Goal: Communication & Community: Answer question/provide support

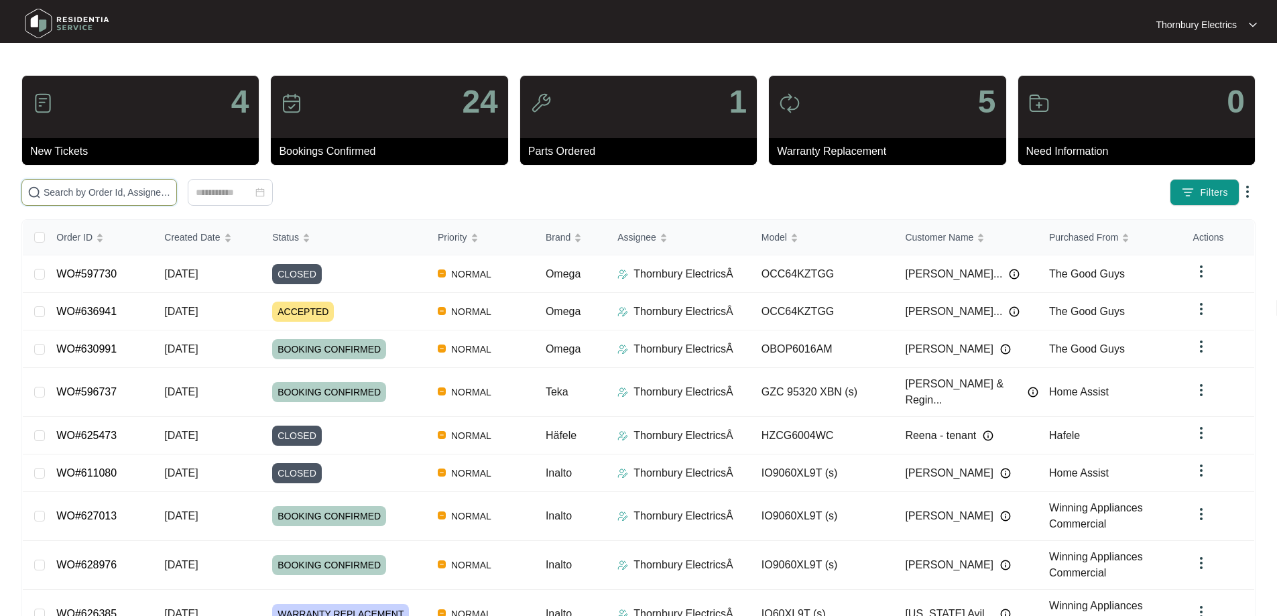
click at [171, 192] on input "text" at bounding box center [107, 192] width 127 height 15
type input "636941"
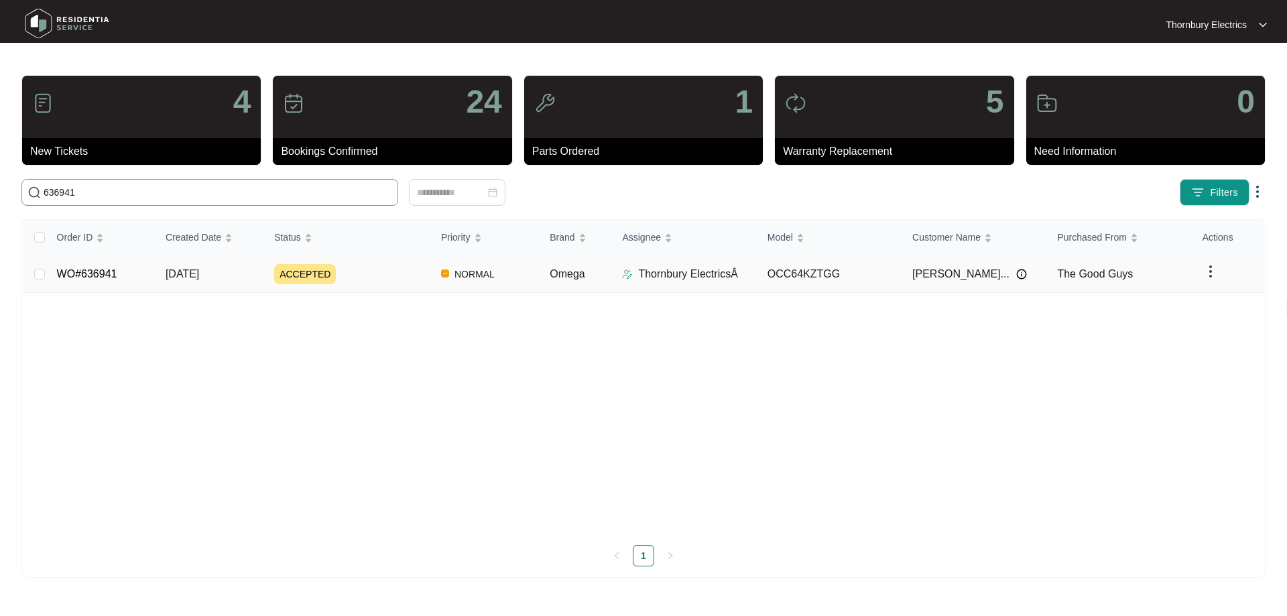
click at [376, 278] on div "ACCEPTED" at bounding box center [352, 274] width 156 height 20
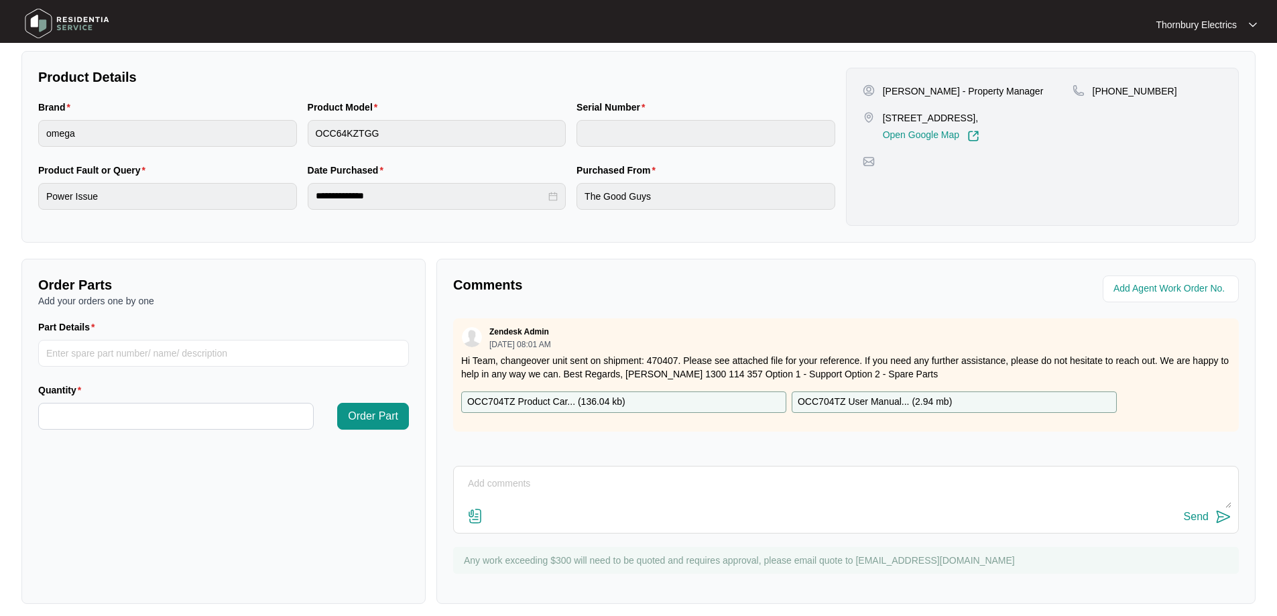
scroll to position [274, 0]
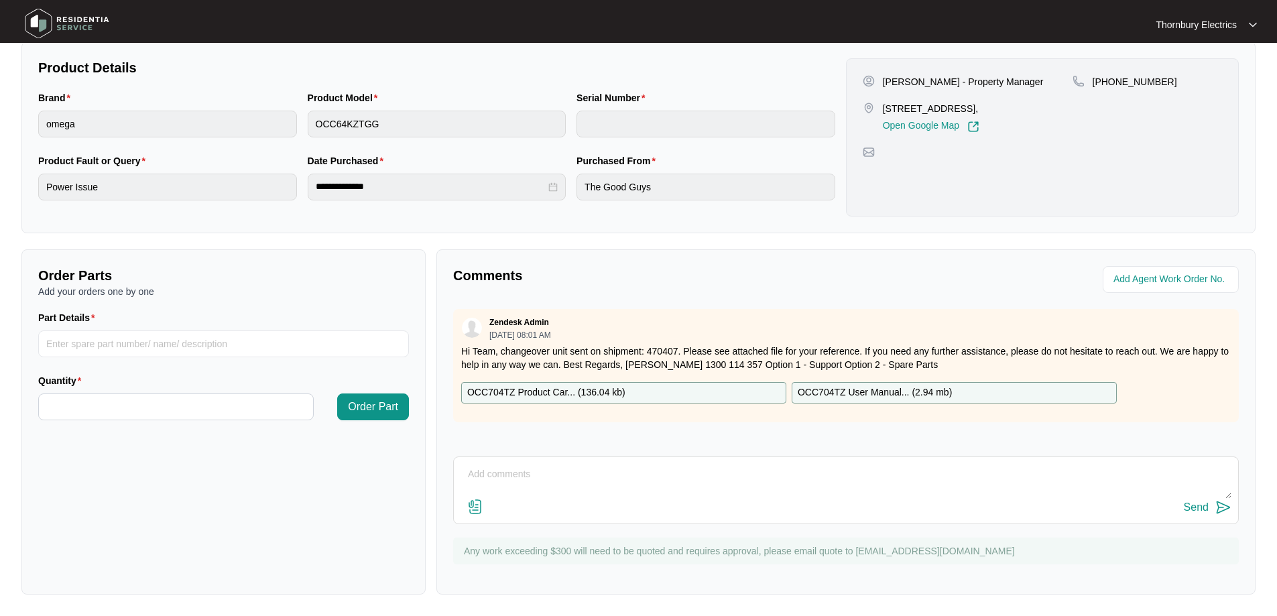
click at [502, 470] on textarea at bounding box center [846, 481] width 771 height 35
click at [495, 471] on textarea at bounding box center [846, 481] width 771 height 35
paste textarea "Good Morning, NOTE - the new cooktop sent (OCC704KZ) is a different size to the…"
type textarea "Good Morning, NOTE - the new cooktop sent (OCC704KZ) is a different size to the…"
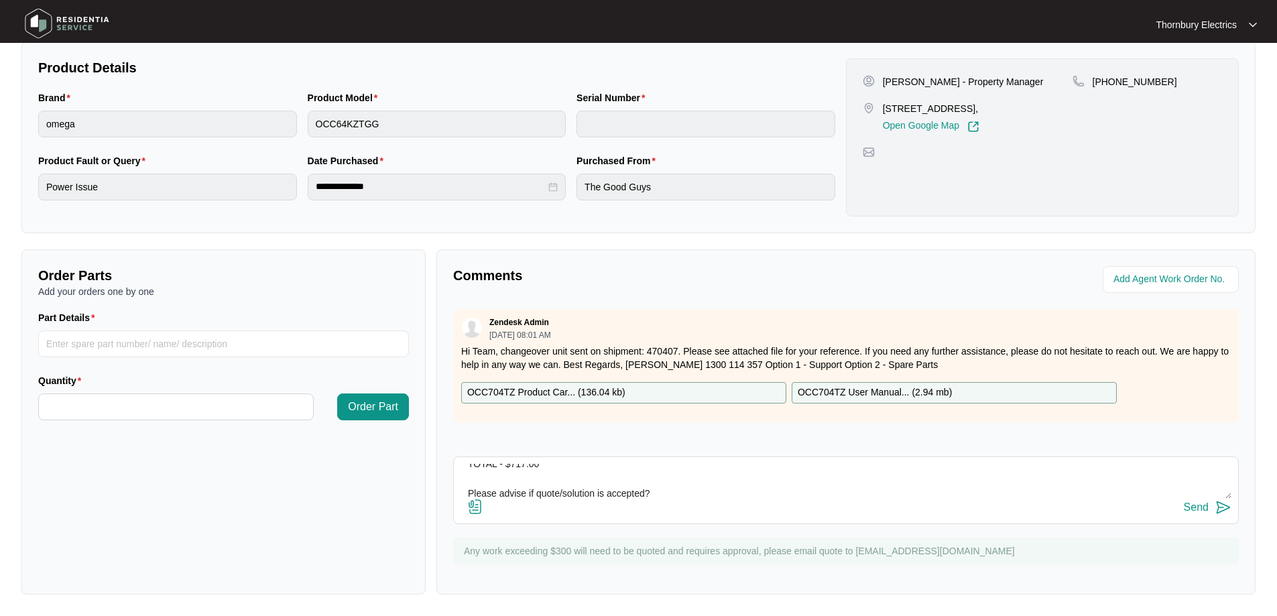
click at [1201, 506] on div "Send" at bounding box center [1196, 508] width 25 height 12
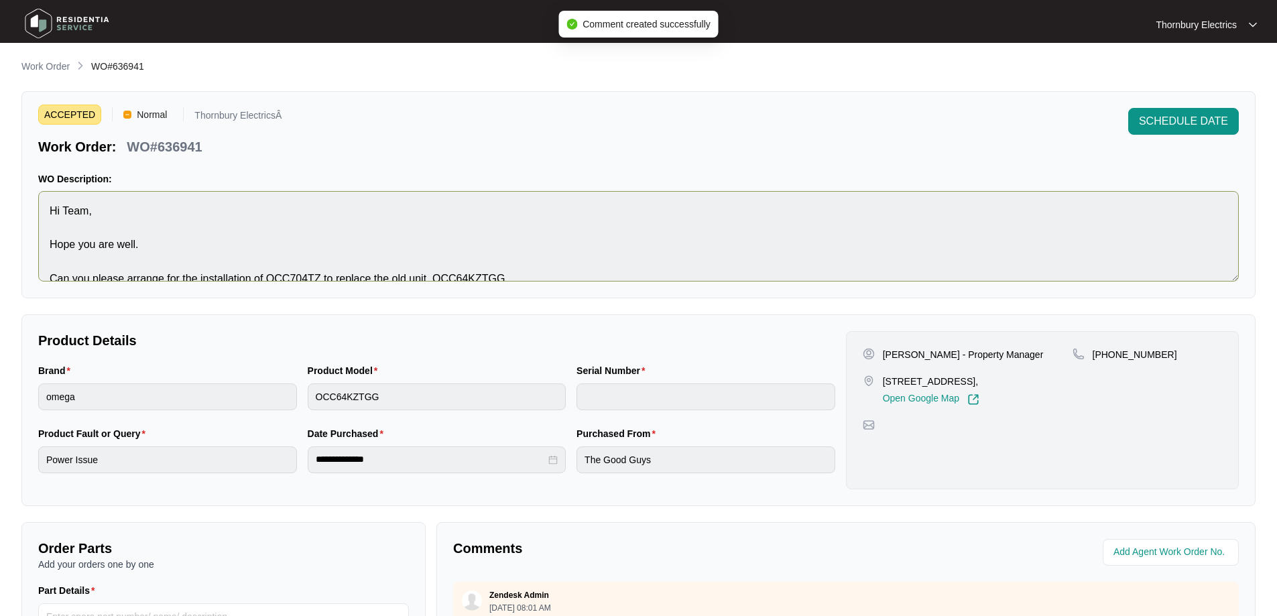
scroll to position [17, 0]
